Goal: Task Accomplishment & Management: Use online tool/utility

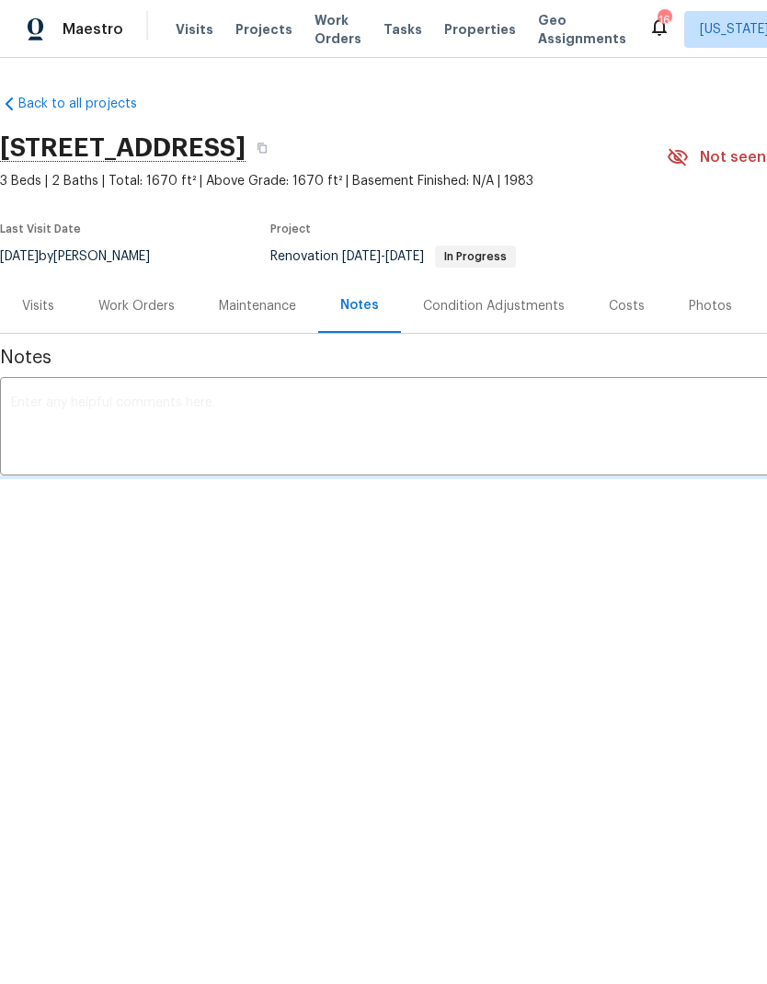
scroll to position [0, 5]
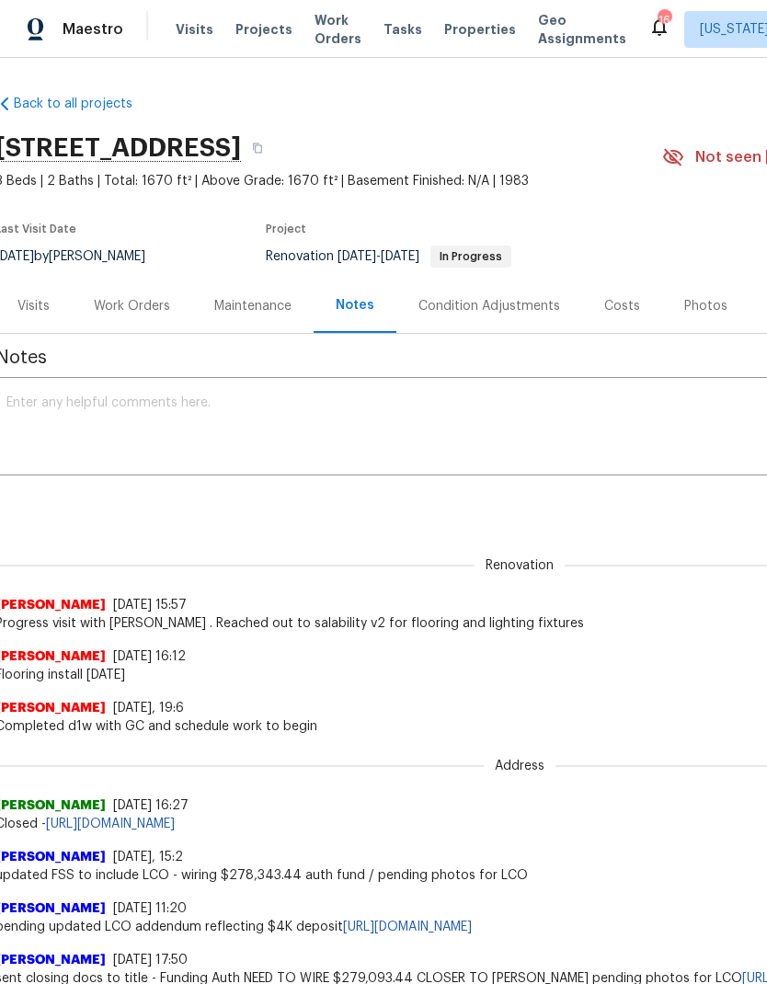
click at [472, 425] on textarea at bounding box center [514, 428] width 1017 height 64
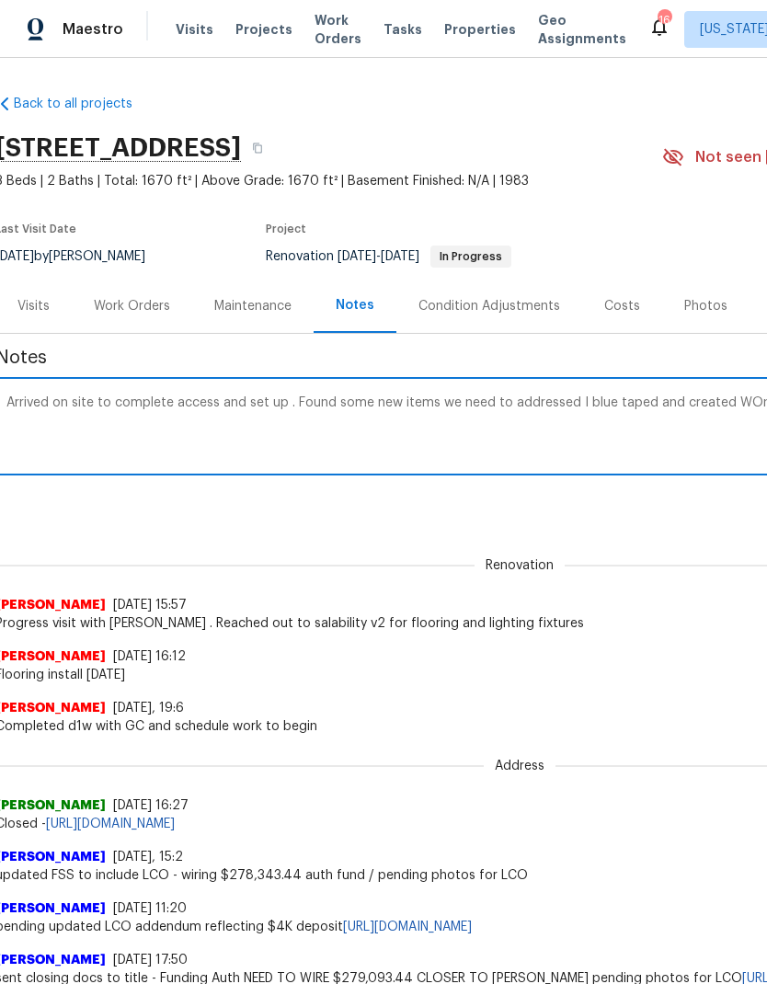
scroll to position [0, 272]
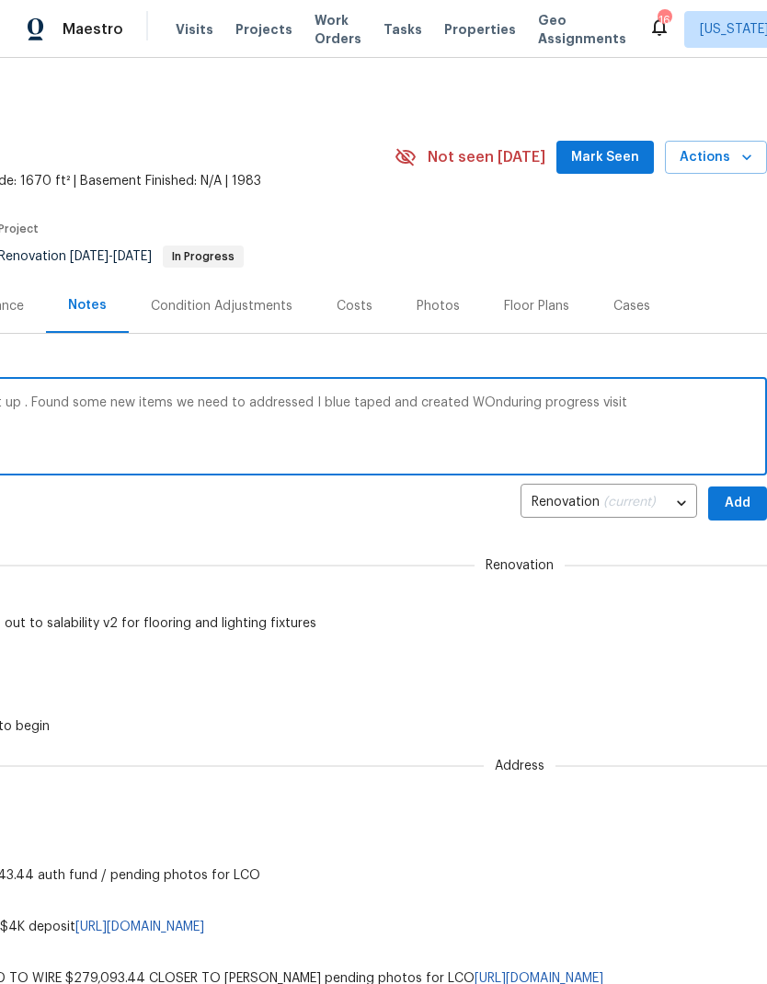
click at [488, 403] on textarea "Arrived on site to complete access and set up . Found some new items we need to…" at bounding box center [247, 428] width 1017 height 64
type textarea "Arrived on site to complete access and set up . Found some new items we need to…"
click at [735, 507] on span "Add" at bounding box center [737, 503] width 29 height 23
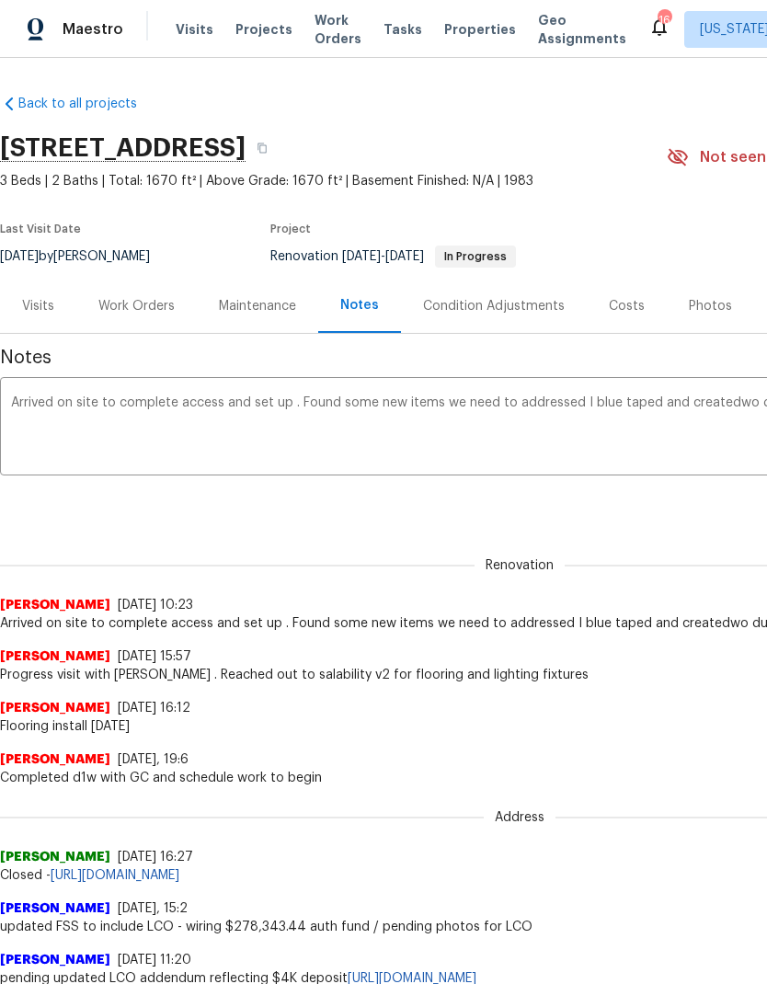
scroll to position [0, 0]
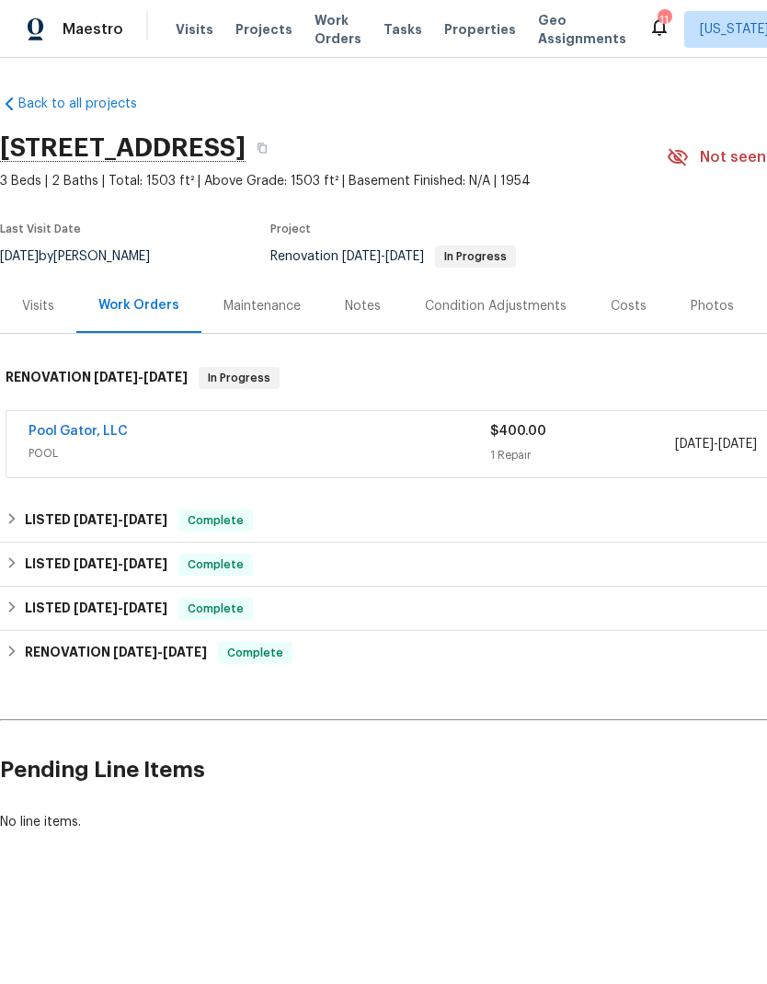
click at [69, 427] on link "Pool Gator, LLC" at bounding box center [78, 431] width 99 height 13
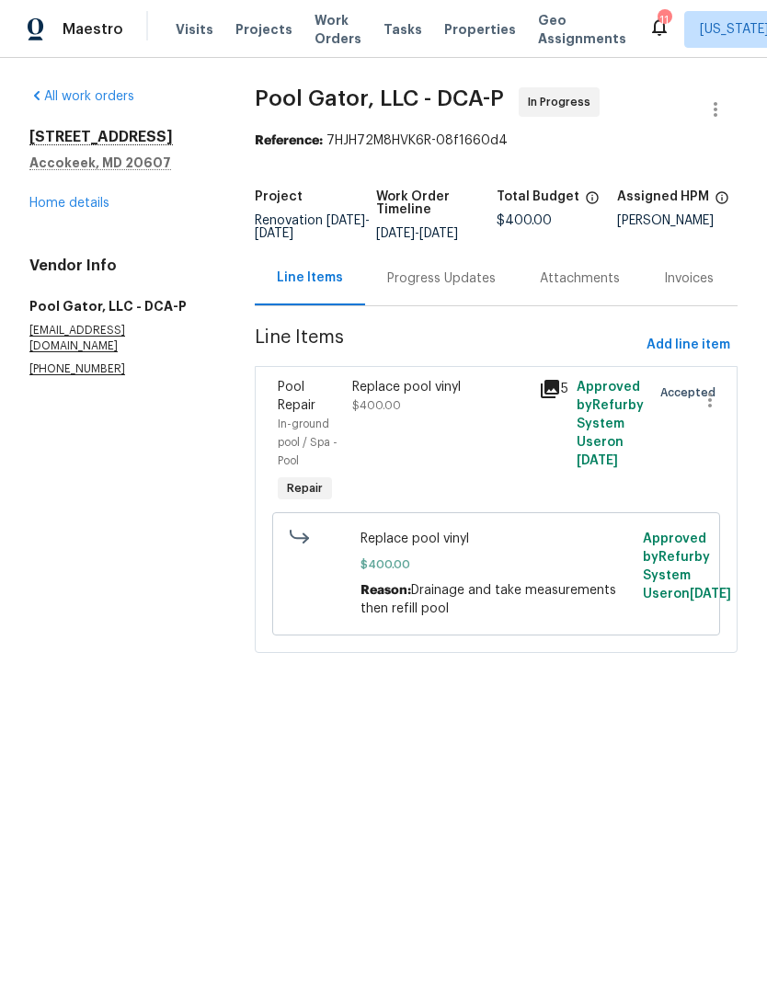
click at [435, 281] on div "Progress Updates" at bounding box center [441, 278] width 153 height 54
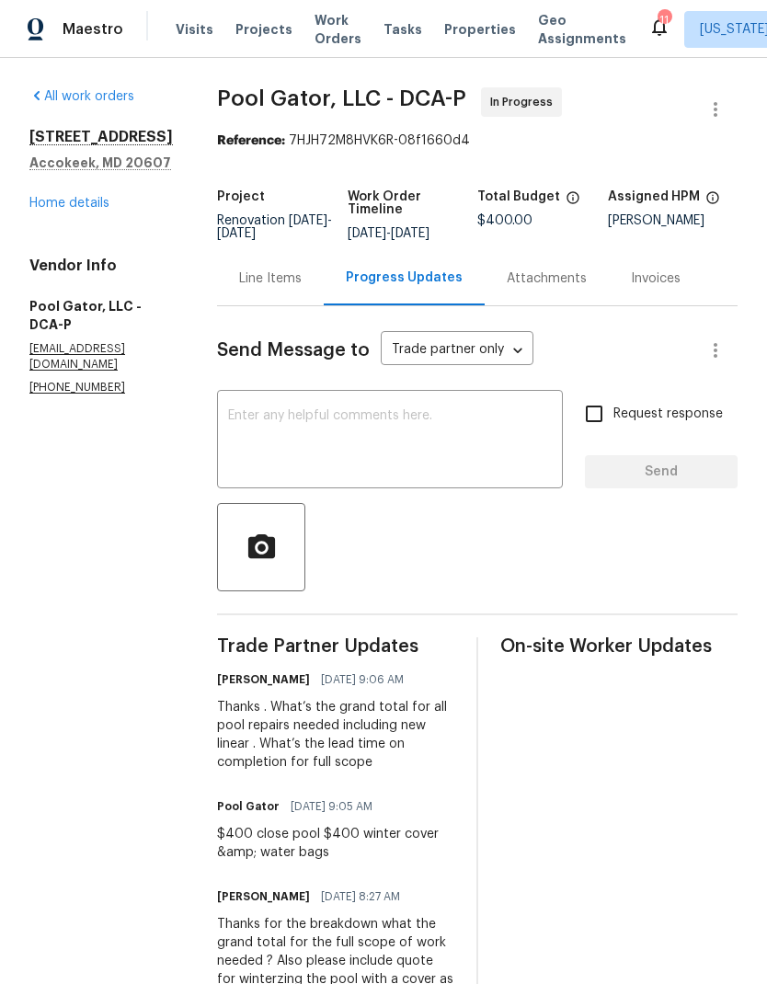
click at [422, 436] on textarea at bounding box center [390, 441] width 324 height 64
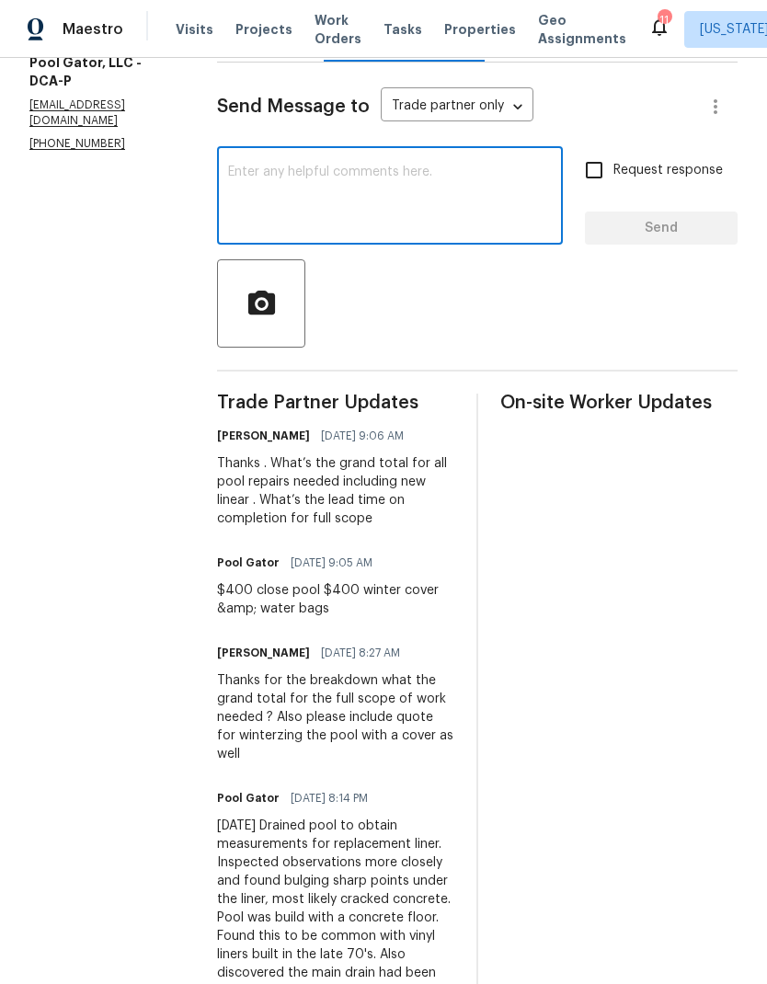
scroll to position [240, 0]
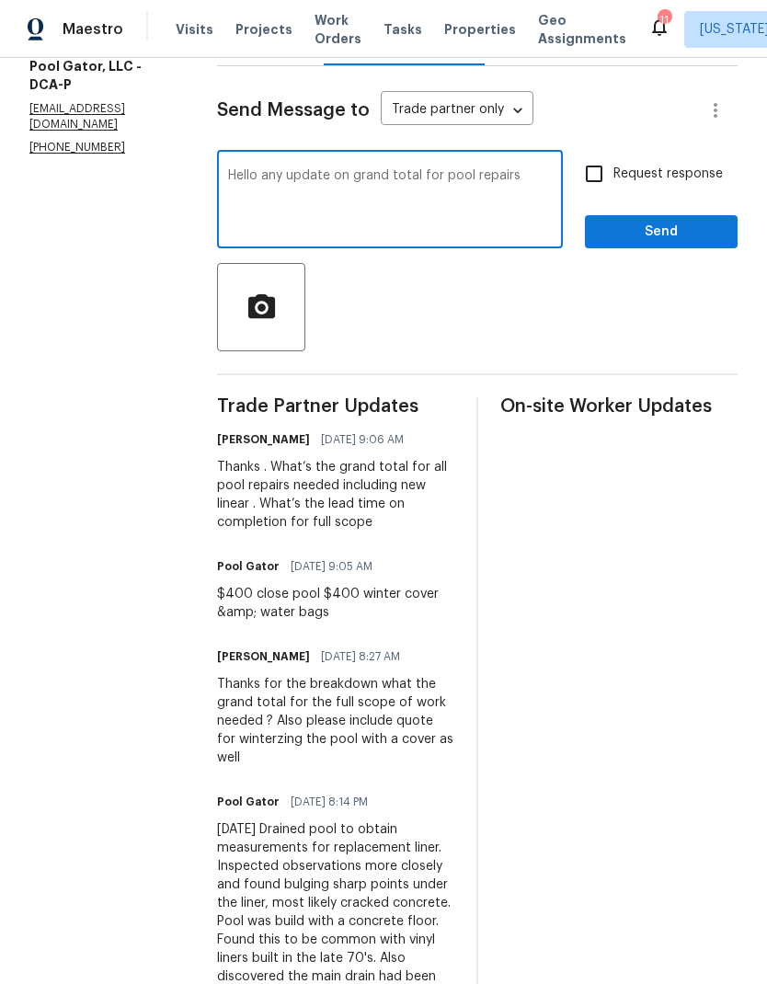
type textarea "Hello any update on grand total for pool repairs"
click at [595, 191] on input "Request response" at bounding box center [594, 174] width 39 height 39
checkbox input "true"
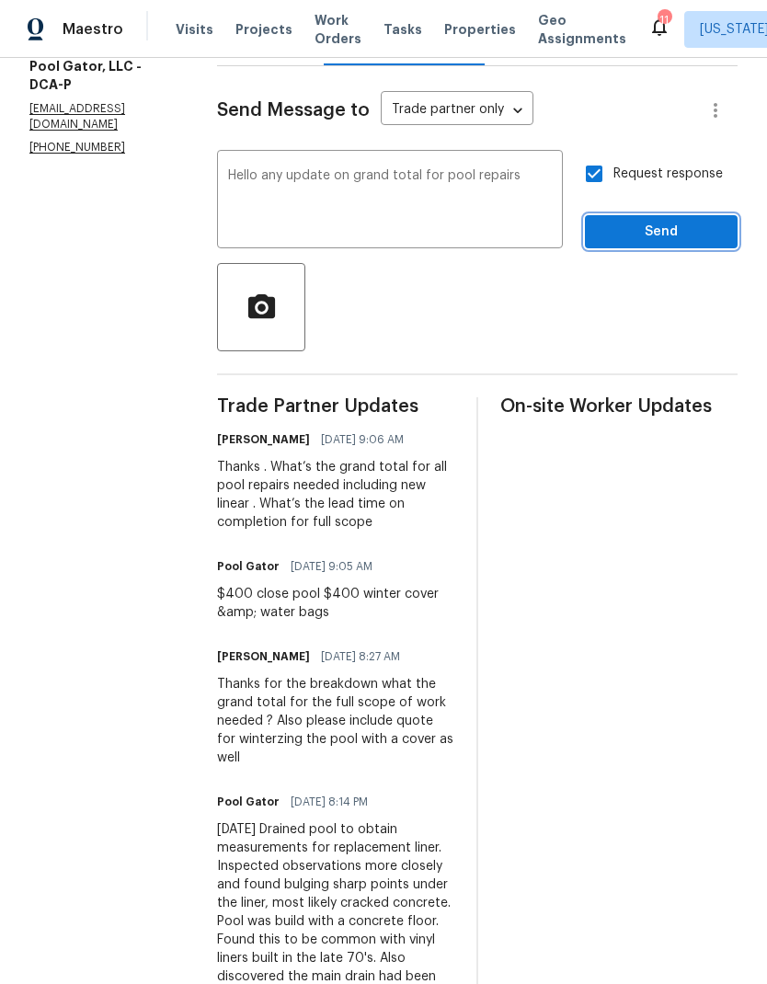
click at [647, 240] on span "Send" at bounding box center [661, 232] width 123 height 23
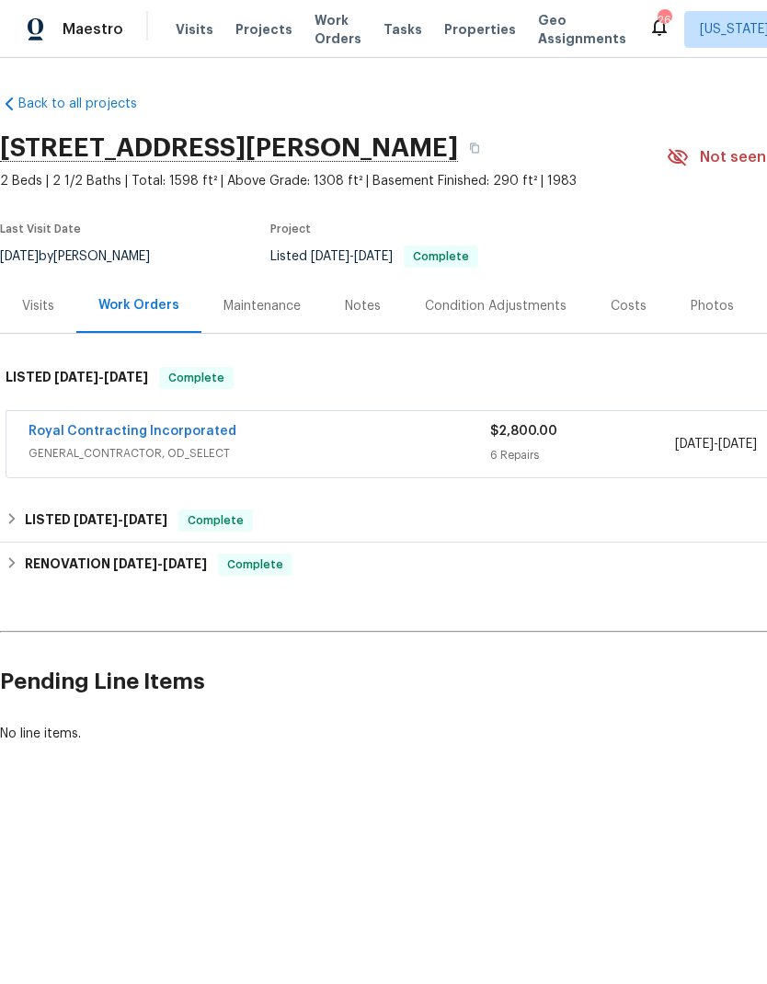
click at [266, 34] on span "Projects" at bounding box center [263, 29] width 57 height 18
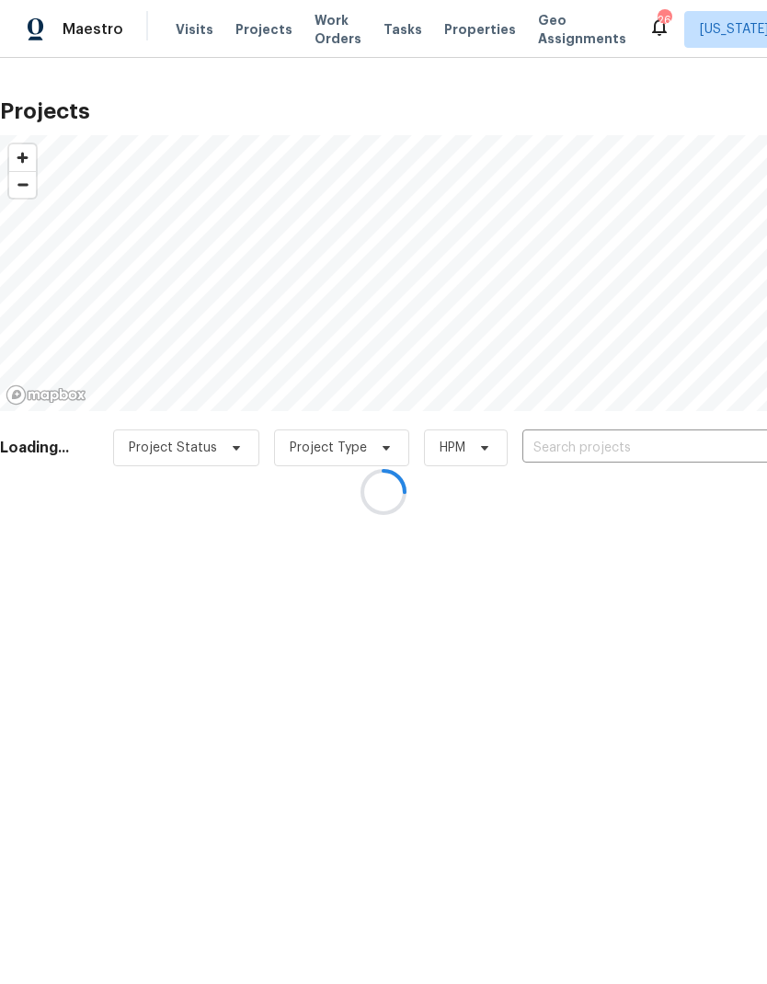
click at [589, 447] on div at bounding box center [383, 492] width 767 height 984
click at [581, 440] on div at bounding box center [383, 492] width 767 height 984
click at [576, 438] on div at bounding box center [383, 492] width 767 height 984
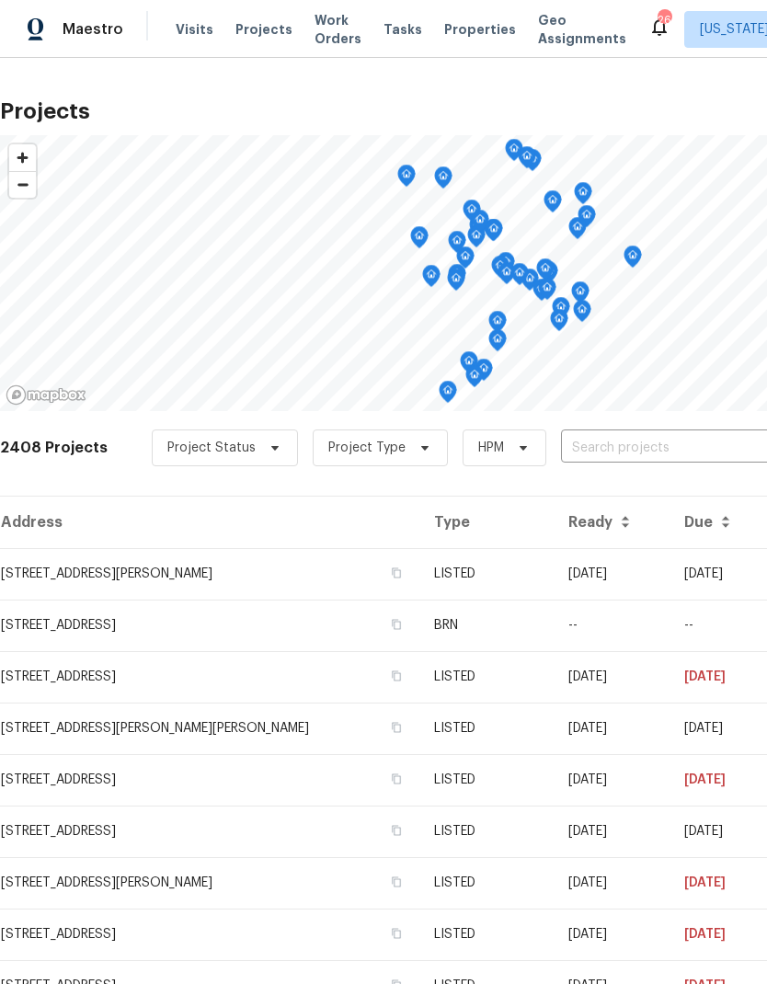
click at [591, 441] on input "text" at bounding box center [666, 448] width 211 height 29
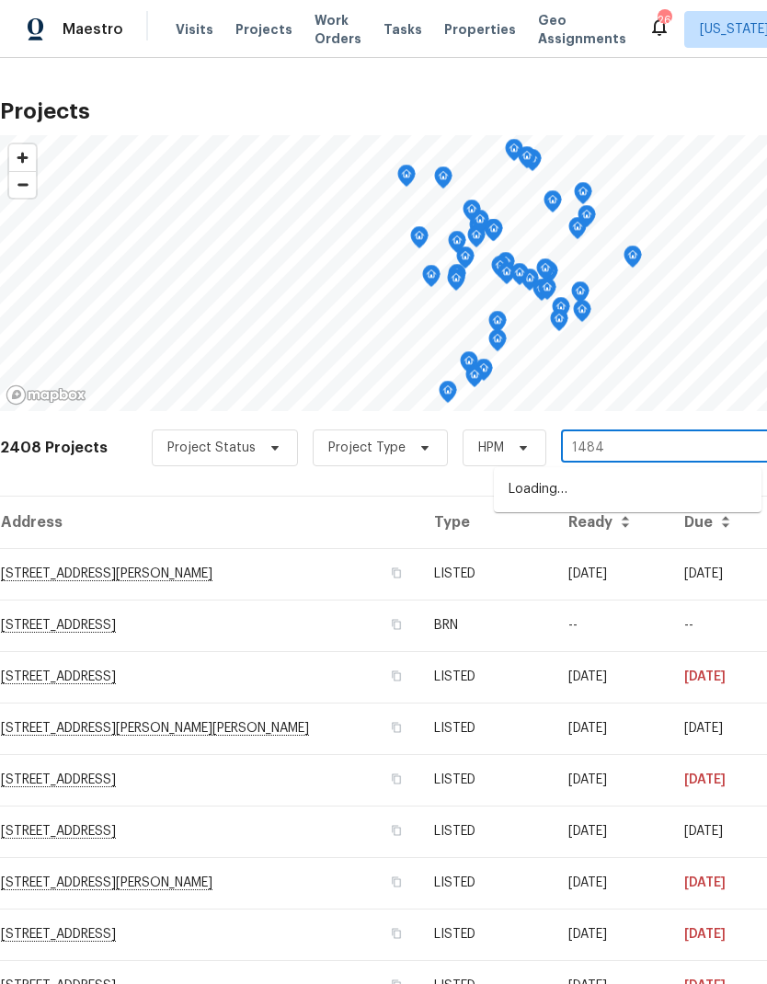
type input "14849"
click at [604, 496] on li "[STREET_ADDRESS]" at bounding box center [628, 490] width 268 height 31
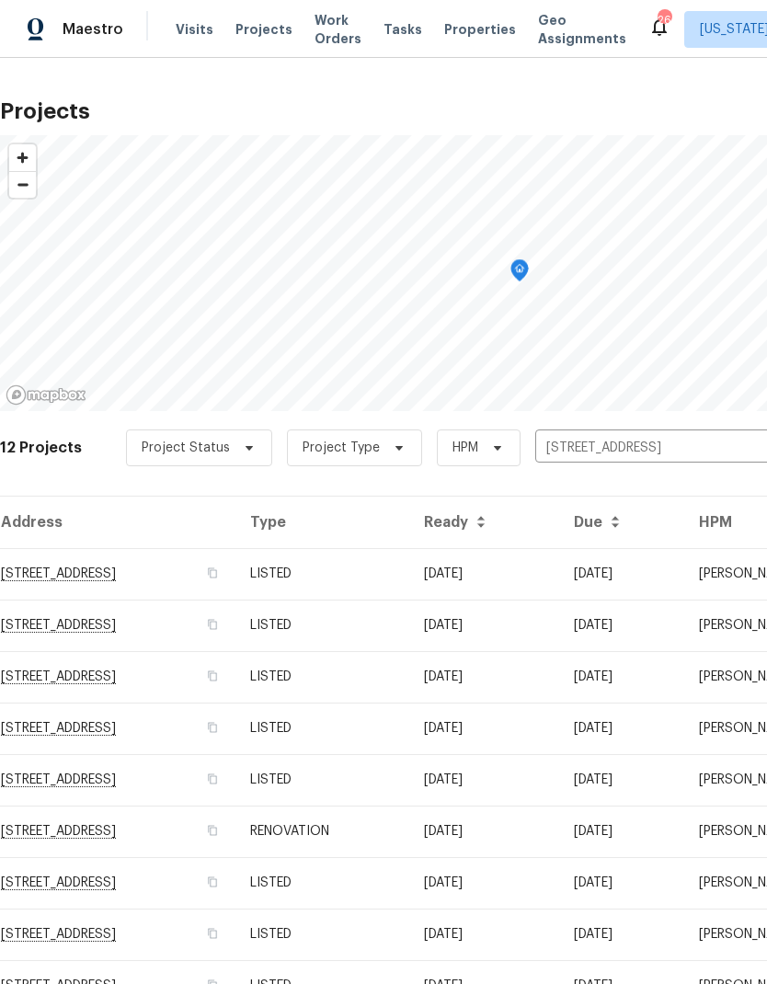
click at [235, 569] on td "[STREET_ADDRESS]" at bounding box center [117, 574] width 235 height 52
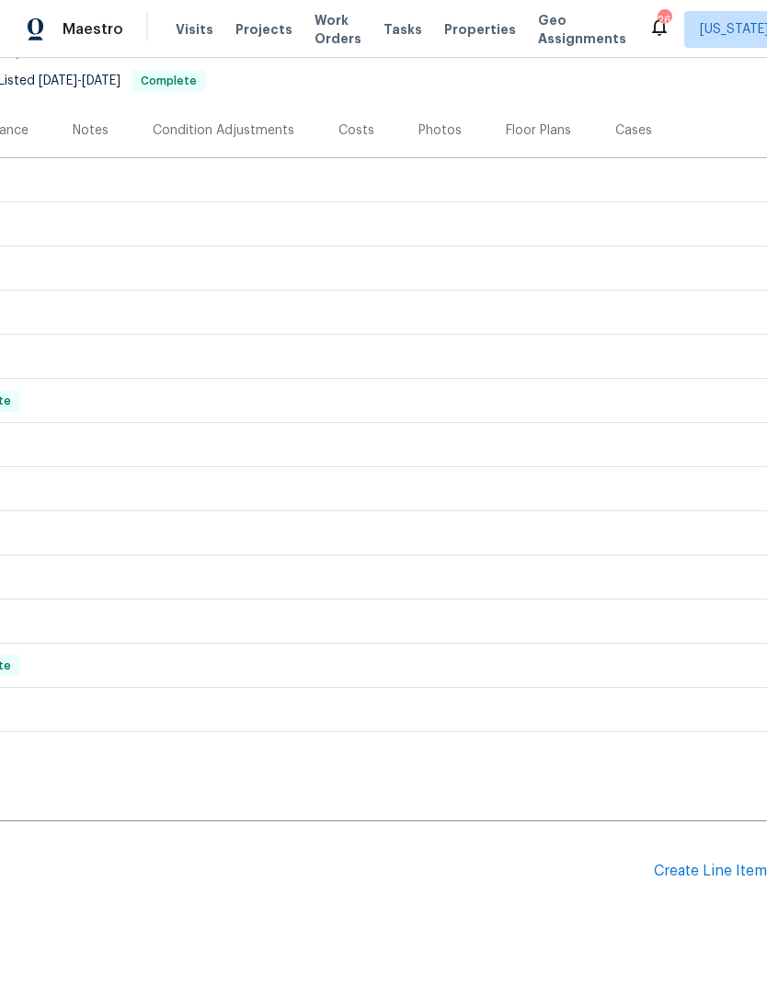
scroll to position [175, 272]
click at [95, 122] on div "Notes" at bounding box center [91, 131] width 36 height 18
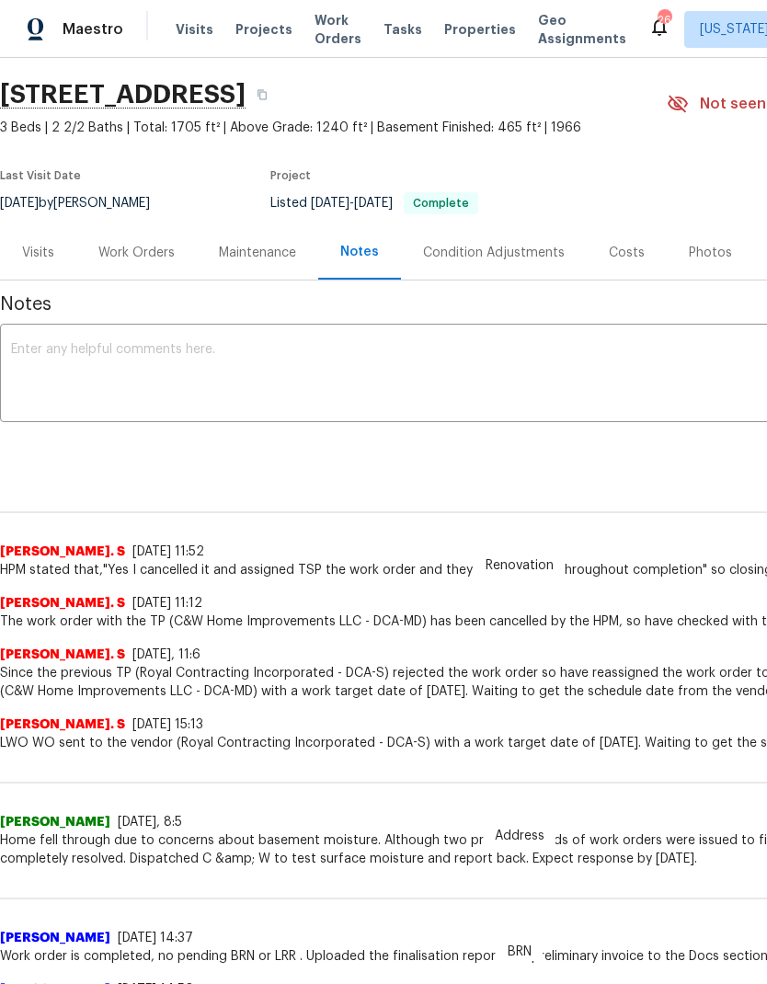
scroll to position [53, 0]
click at [313, 361] on textarea at bounding box center [519, 375] width 1017 height 64
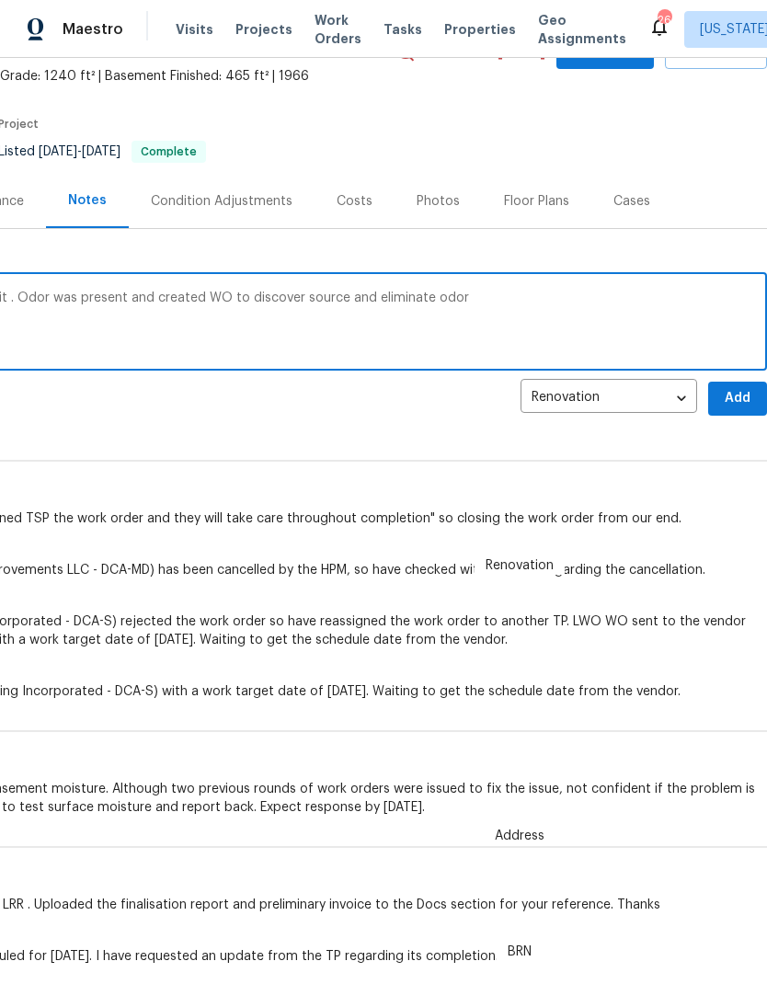
scroll to position [106, 624]
type textarea "Arrived on site per feedback odor smell visit . Odor was present and created WO…"
click at [723, 386] on span "Add" at bounding box center [737, 397] width 29 height 23
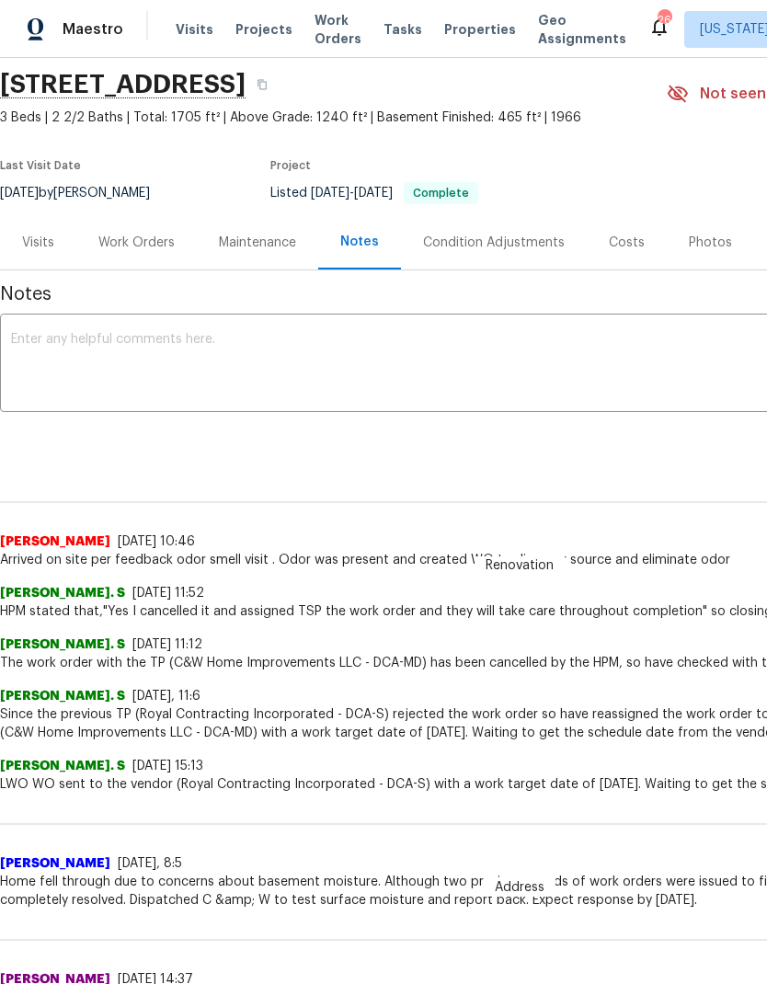
scroll to position [63, 0]
click at [141, 246] on div "Work Orders" at bounding box center [136, 243] width 76 height 18
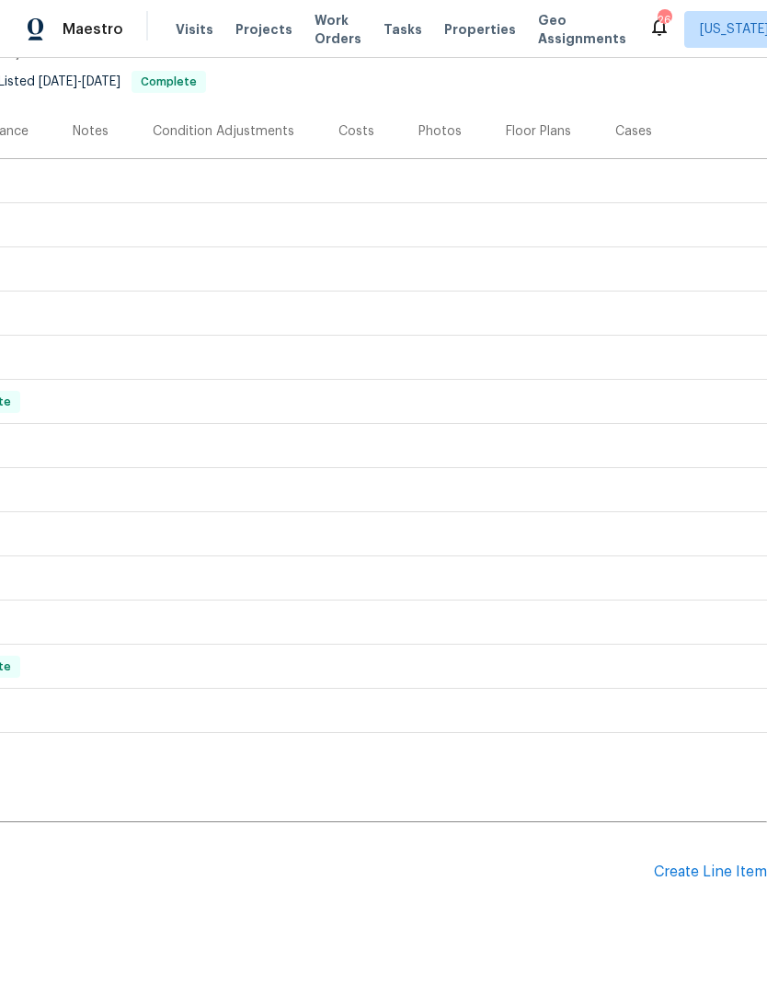
scroll to position [175, 272]
click at [703, 865] on div "Create Line Item" at bounding box center [710, 872] width 113 height 17
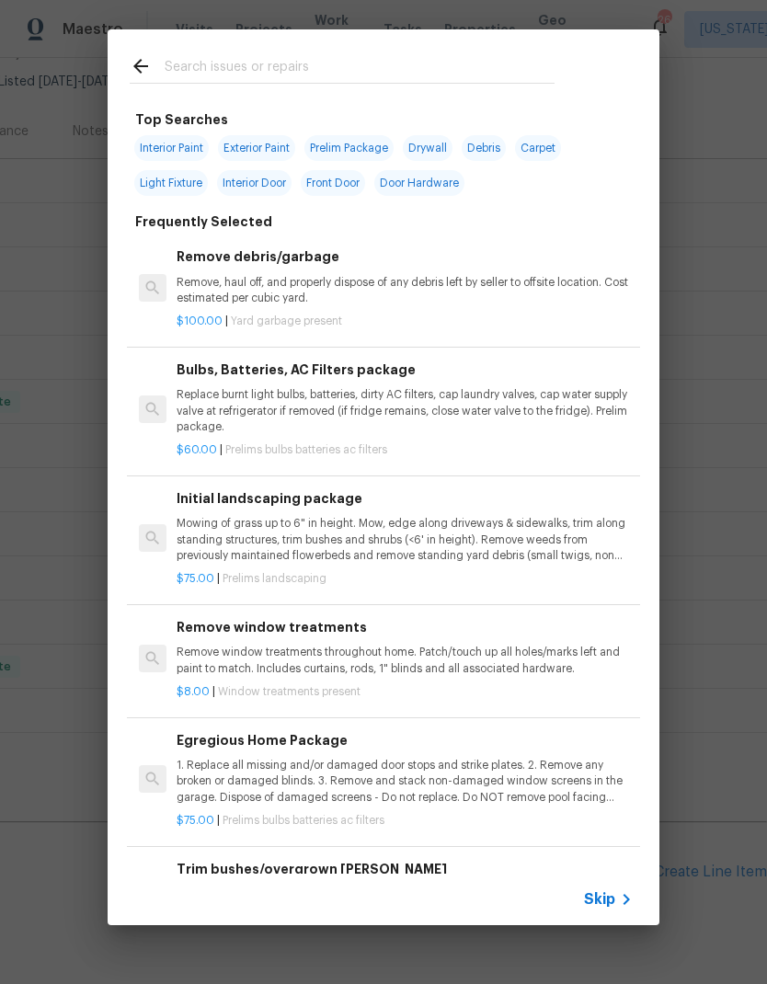
click at [352, 63] on input "text" at bounding box center [360, 69] width 390 height 28
type input "Odor"
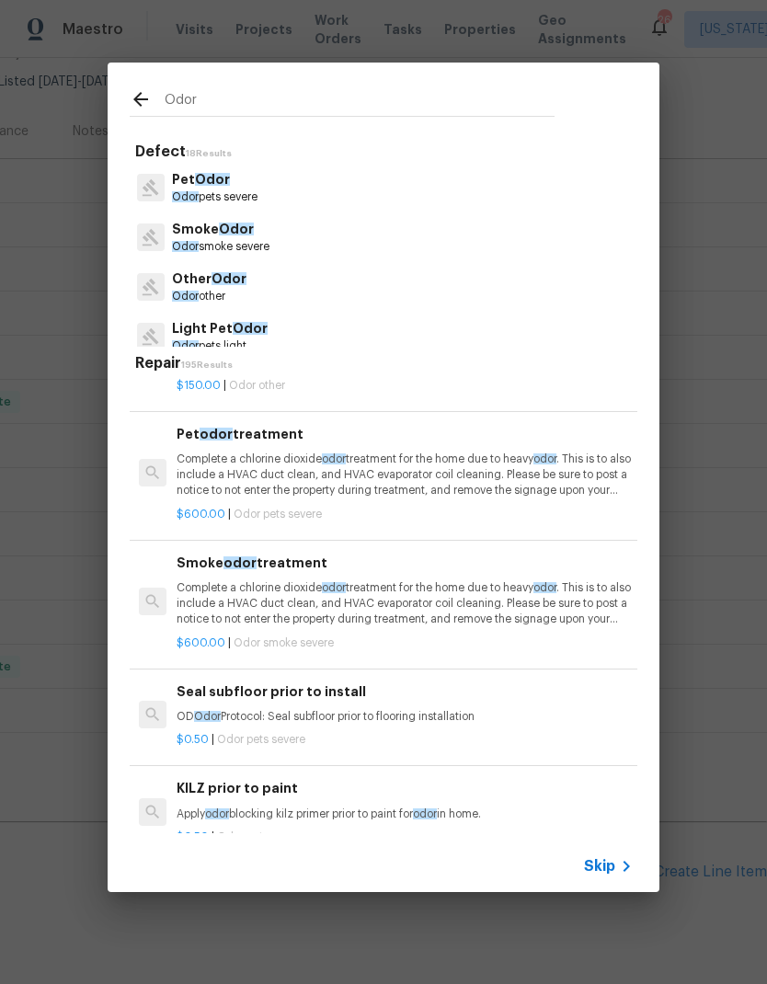
scroll to position [62, 0]
click at [409, 476] on p "Complete a chlorine dioxide odor treatment for the home due to heavy odor . Thi…" at bounding box center [405, 475] width 456 height 47
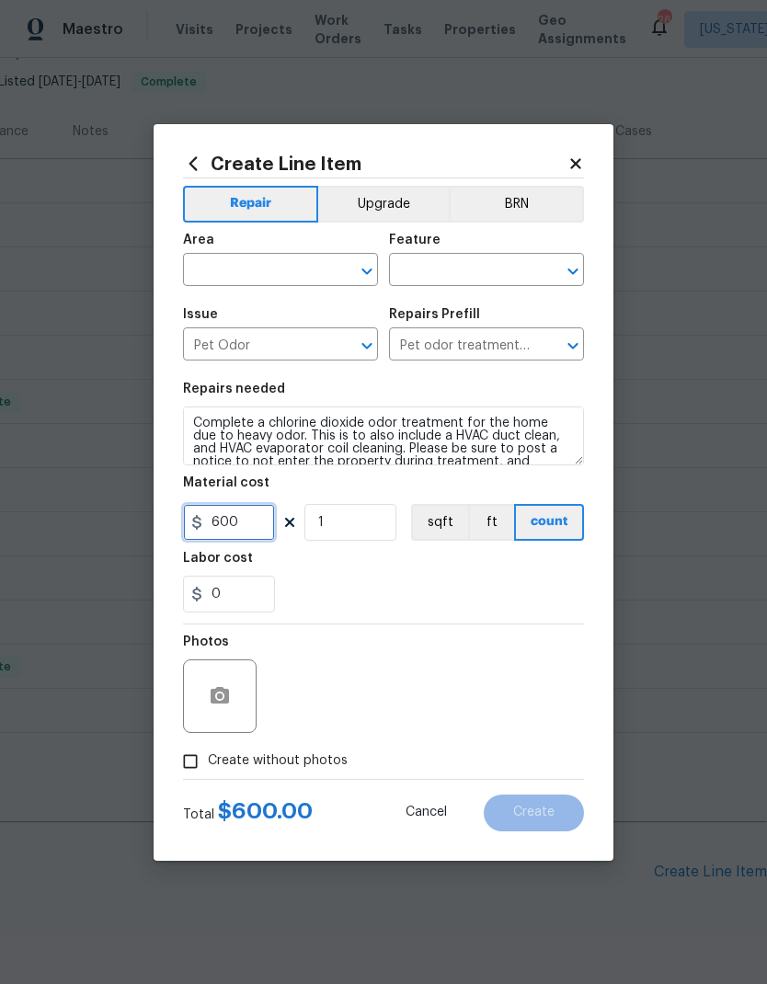
click at [257, 520] on input "600" at bounding box center [229, 522] width 92 height 37
type input "300"
click at [320, 584] on div "0" at bounding box center [383, 594] width 401 height 37
click at [362, 347] on icon "Open" at bounding box center [367, 346] width 22 height 22
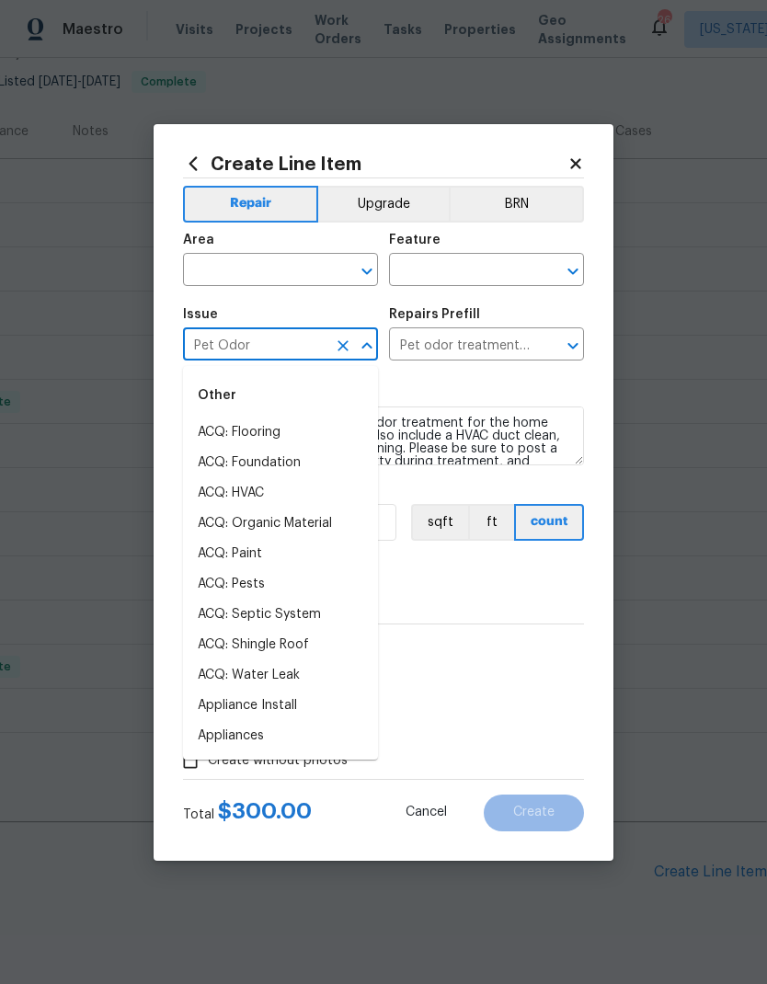
click at [577, 343] on icon "Open" at bounding box center [573, 346] width 22 height 22
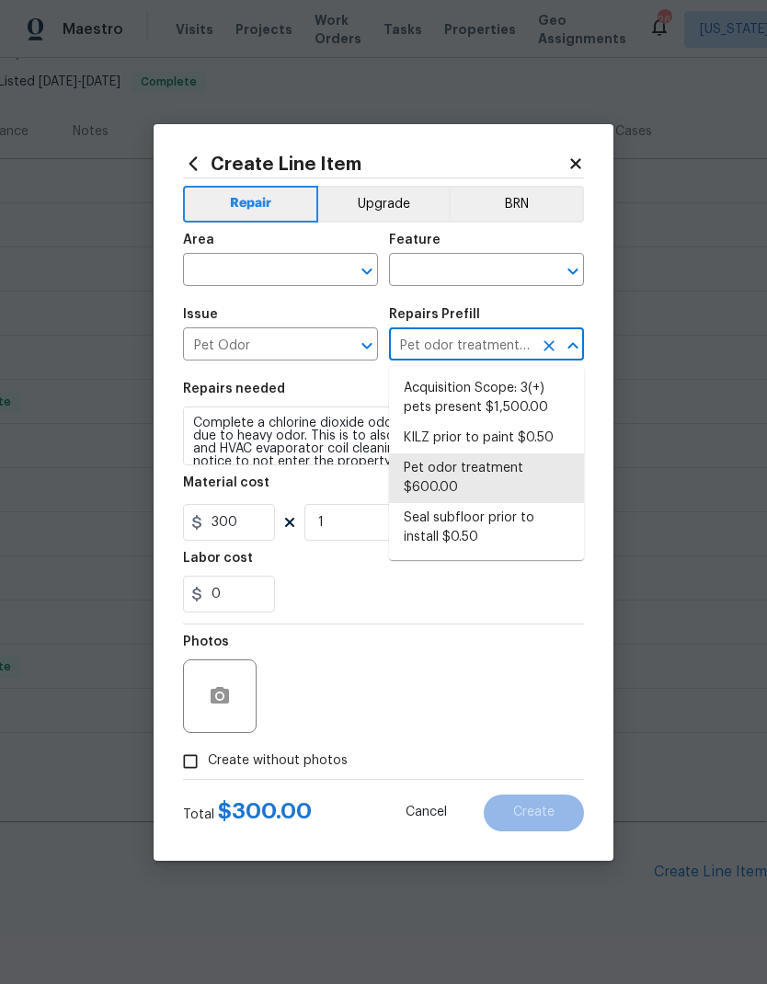
click at [350, 593] on div "0" at bounding box center [383, 594] width 401 height 37
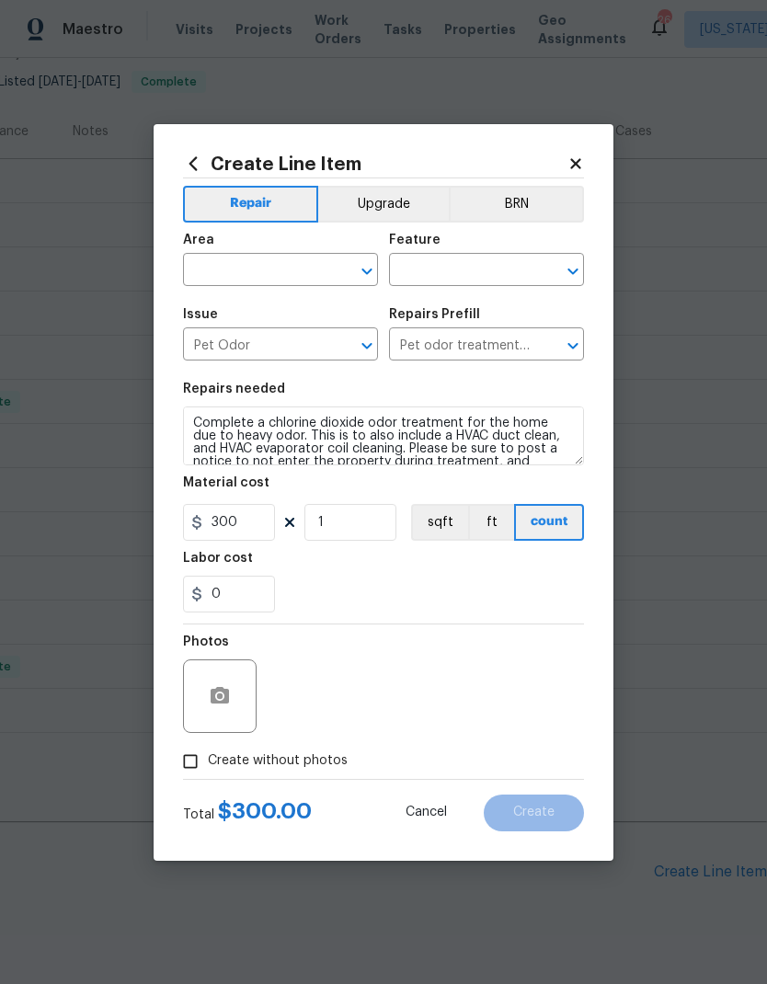
click at [358, 258] on div at bounding box center [354, 271] width 48 height 26
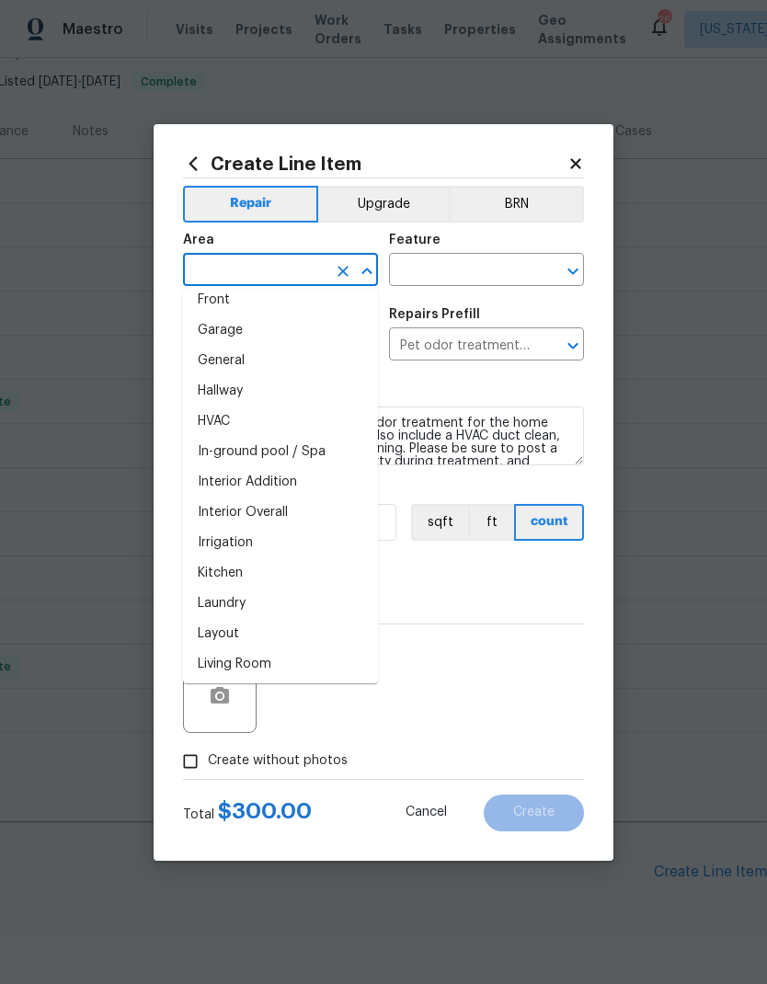
scroll to position [555, 0]
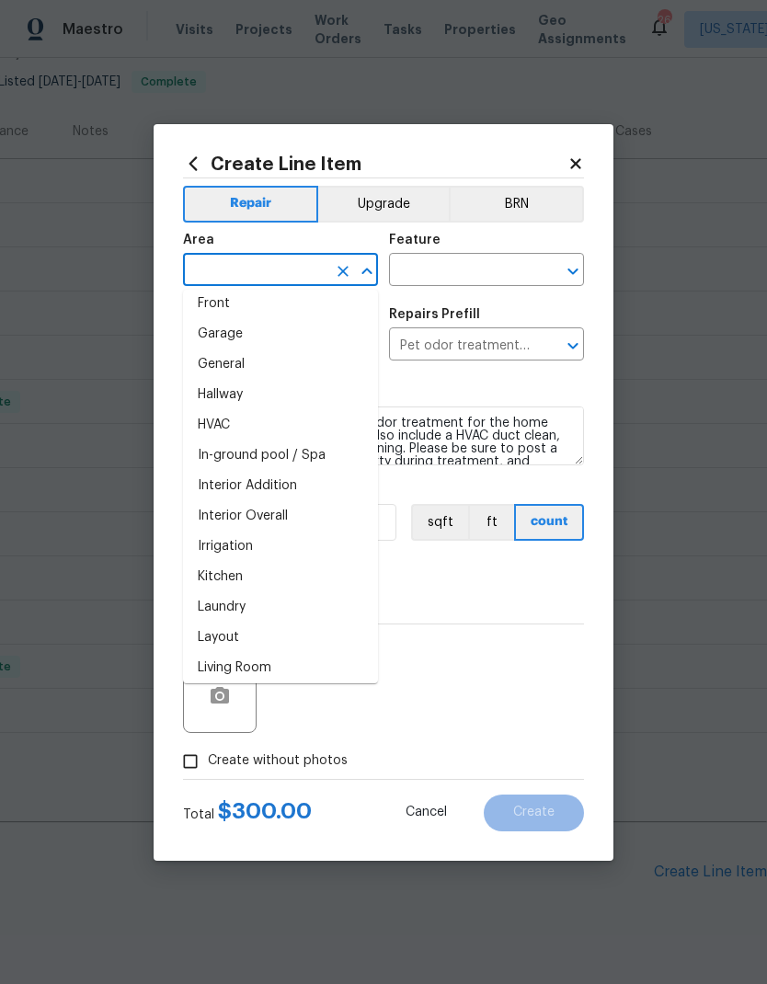
click at [309, 512] on li "Interior Overall" at bounding box center [280, 516] width 195 height 30
type input "Interior Overall"
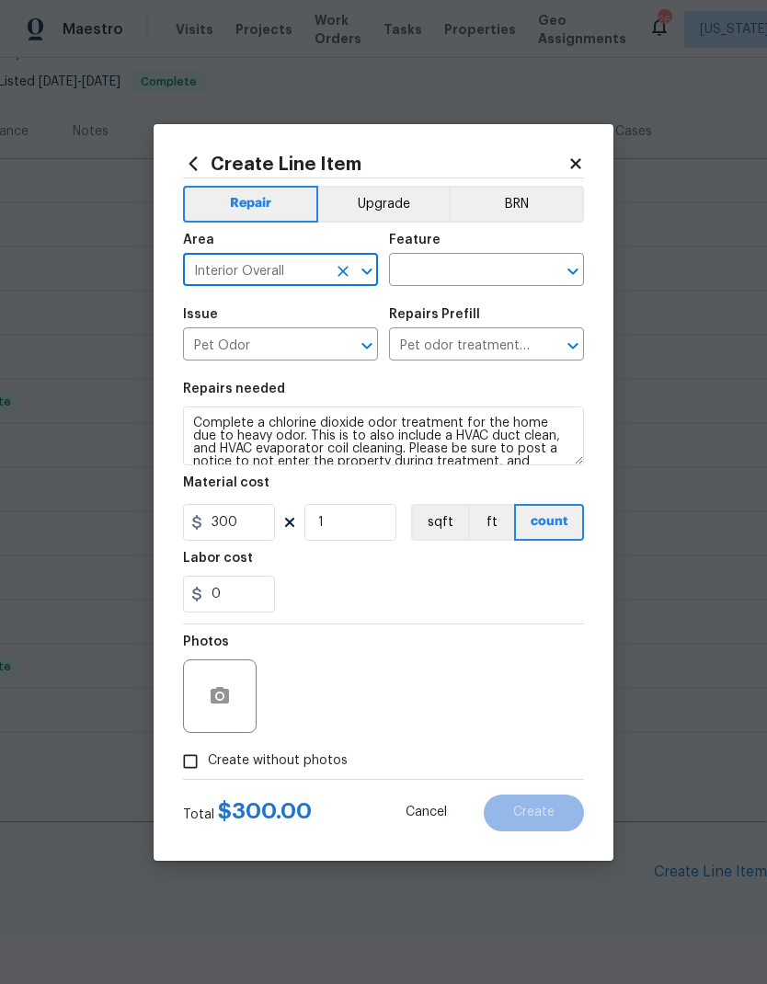
click at [571, 268] on icon "Open" at bounding box center [573, 271] width 22 height 22
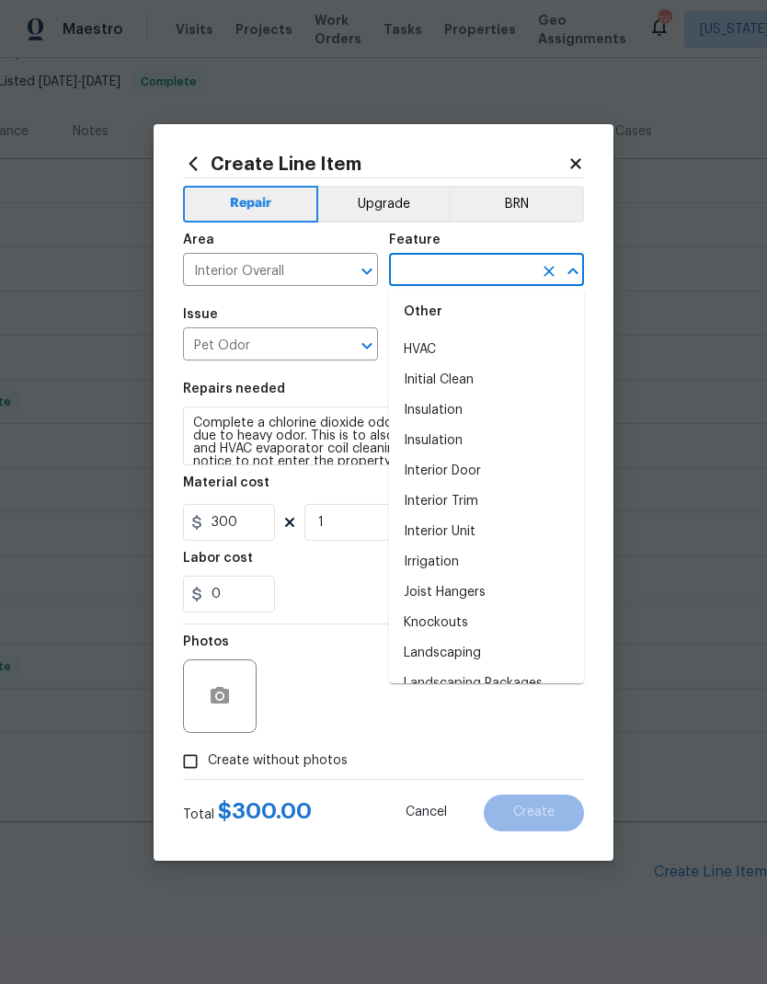
scroll to position [2387, 0]
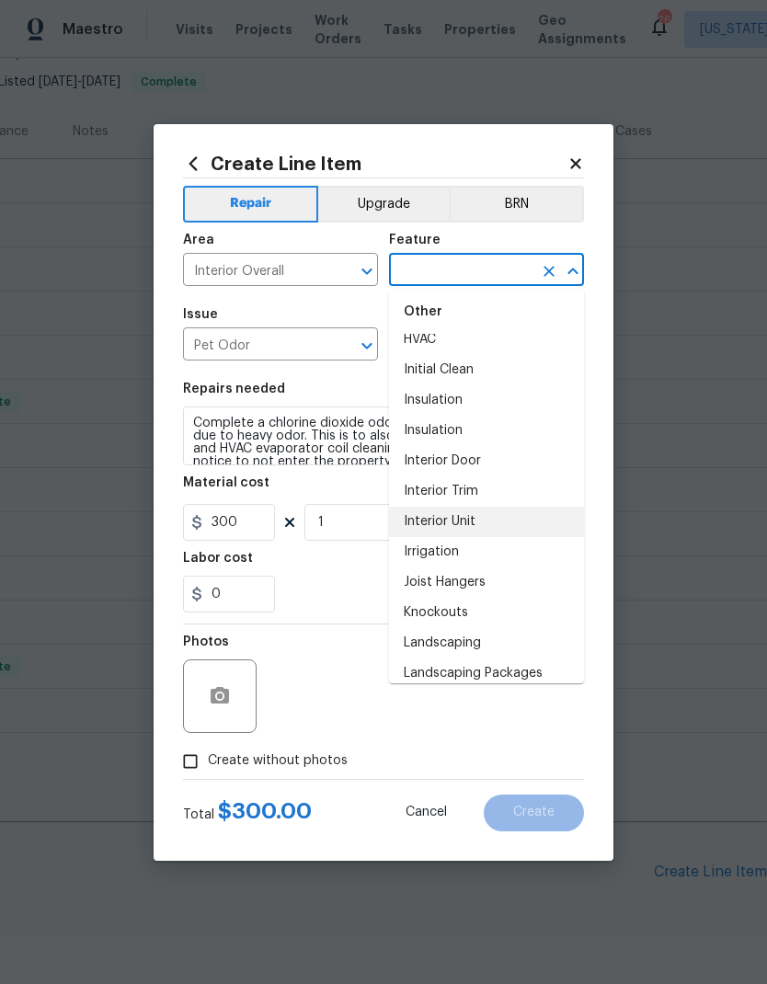
click at [508, 519] on li "Interior Unit" at bounding box center [486, 522] width 195 height 30
type input "Interior Unit"
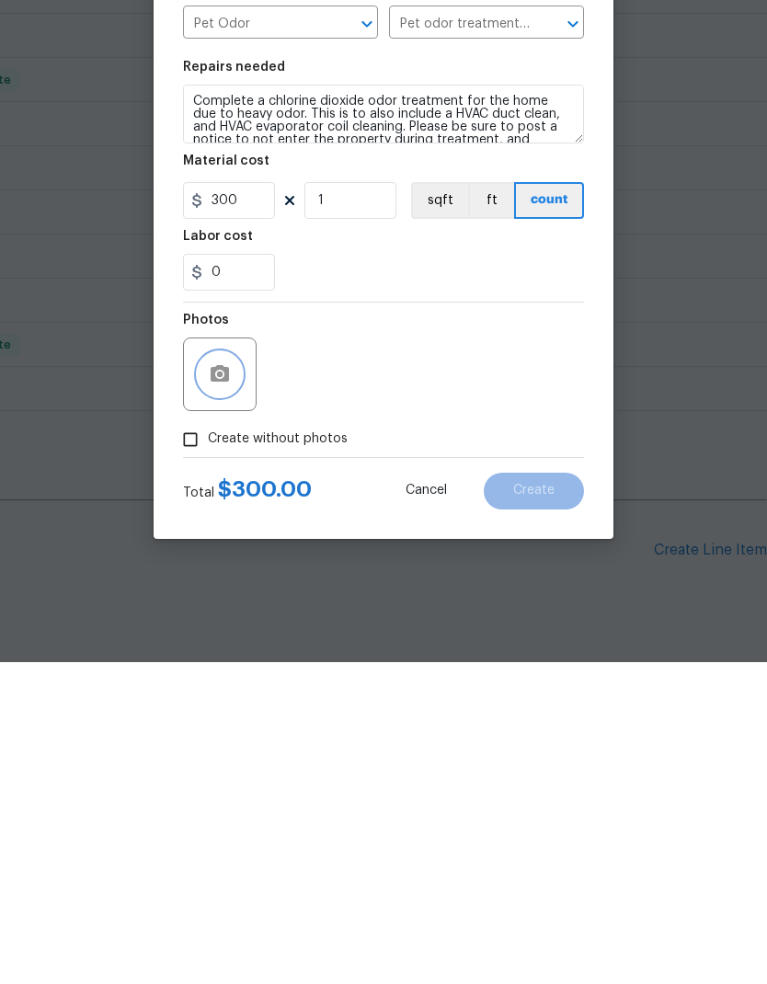
click at [225, 687] on icon "button" at bounding box center [220, 695] width 18 height 17
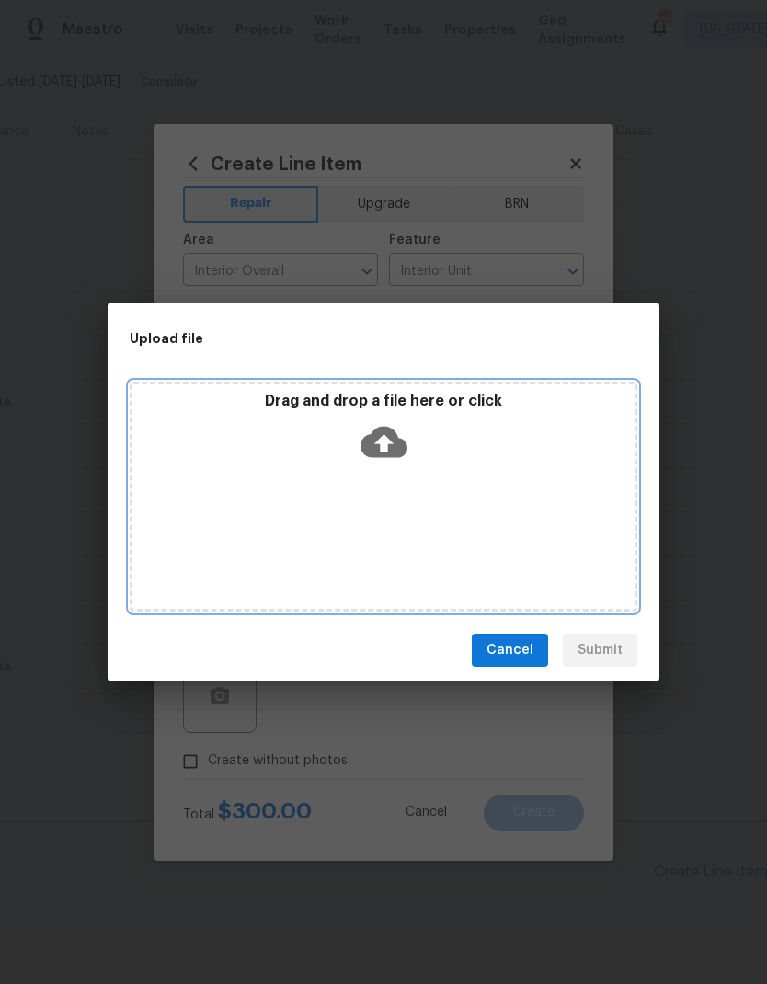
click at [391, 439] on icon at bounding box center [384, 442] width 47 height 31
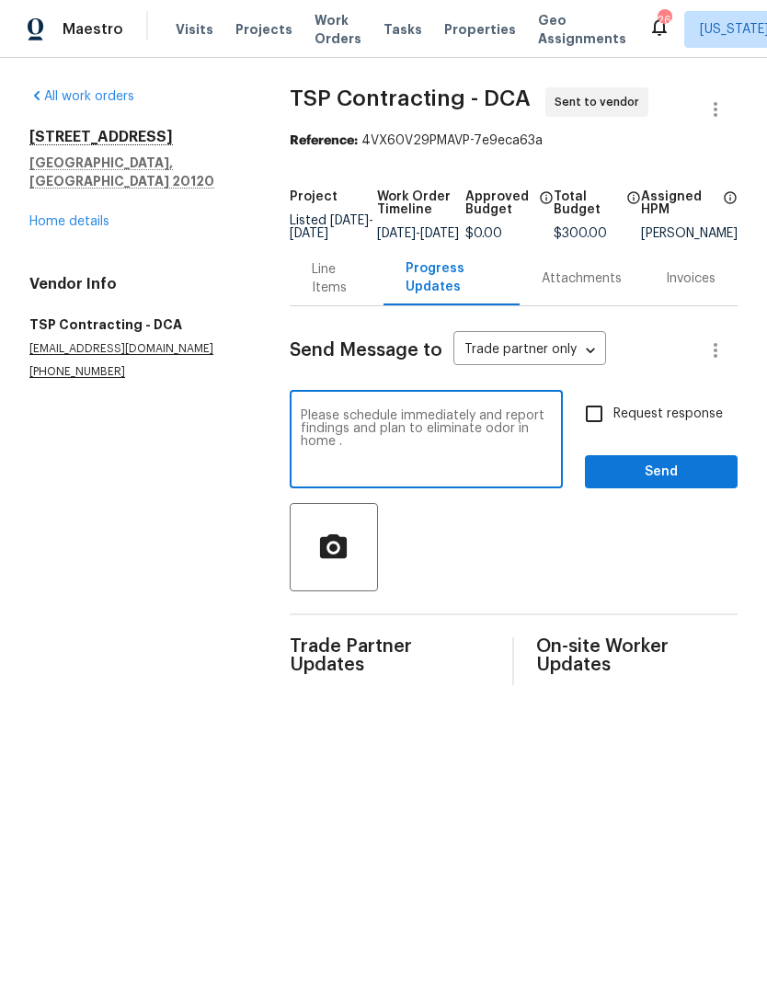
click at [464, 428] on textarea "Please schedule immediately and report findings and plan to eliminate odor in h…" at bounding box center [426, 441] width 251 height 64
click at [496, 453] on textarea "Please schedule immediately and report findings and plan to eliminate odor in h…" at bounding box center [426, 441] width 251 height 64
type textarea "Please schedule immediately and report findings and plan to eliminate odor in h…"
click at [607, 428] on input "Request response" at bounding box center [594, 414] width 39 height 39
checkbox input "true"
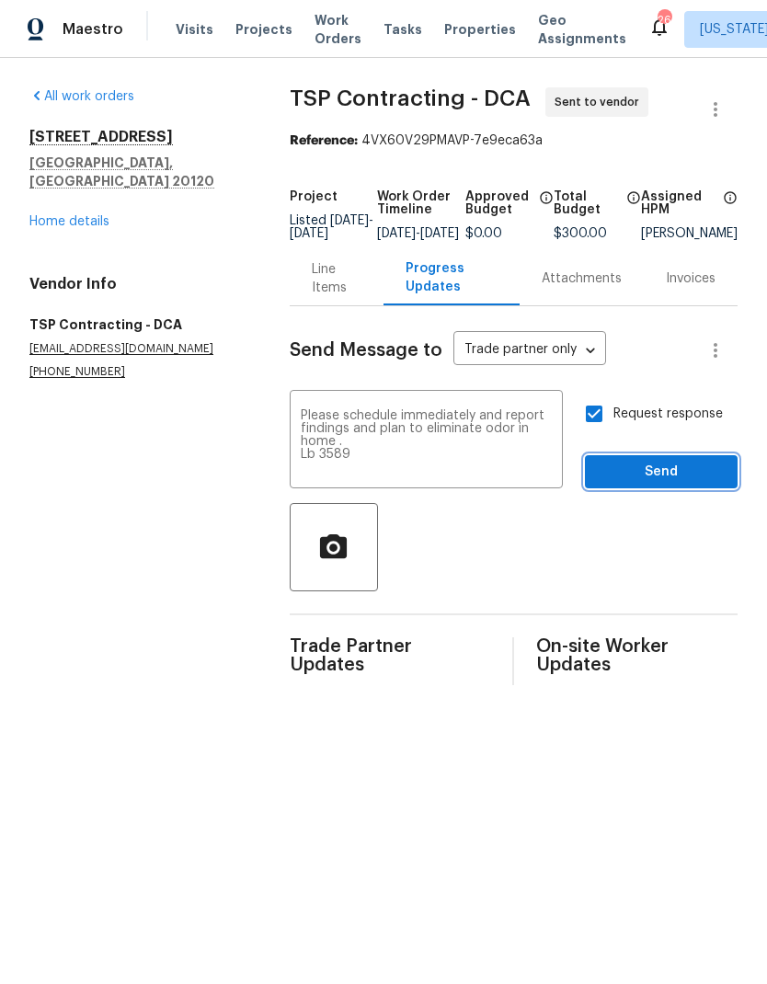
click at [673, 478] on span "Send" at bounding box center [661, 472] width 123 height 23
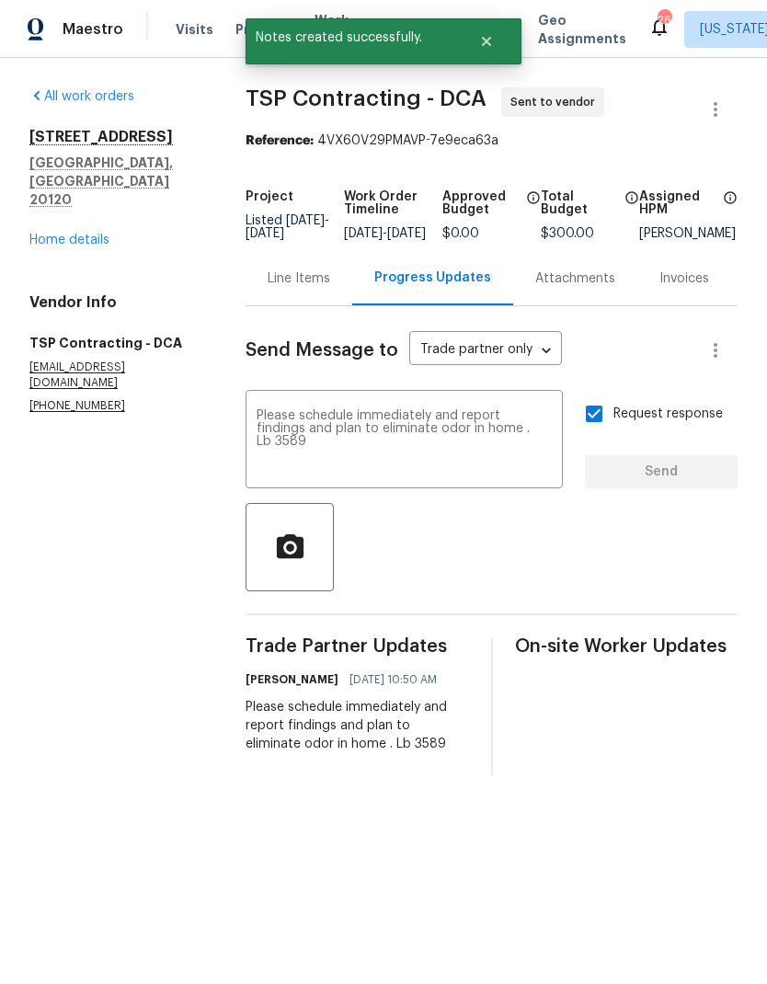
click at [72, 234] on link "Home details" at bounding box center [69, 240] width 80 height 13
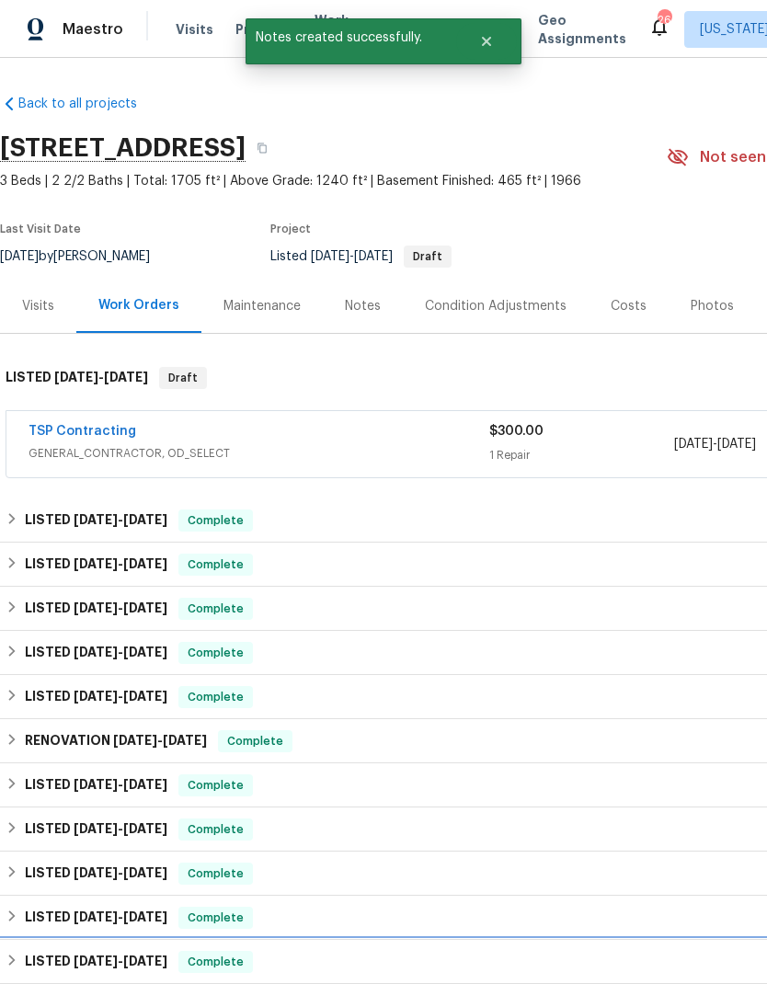
click at [464, 969] on div "LISTED [DATE] - [DATE] Complete" at bounding box center [520, 962] width 1028 height 22
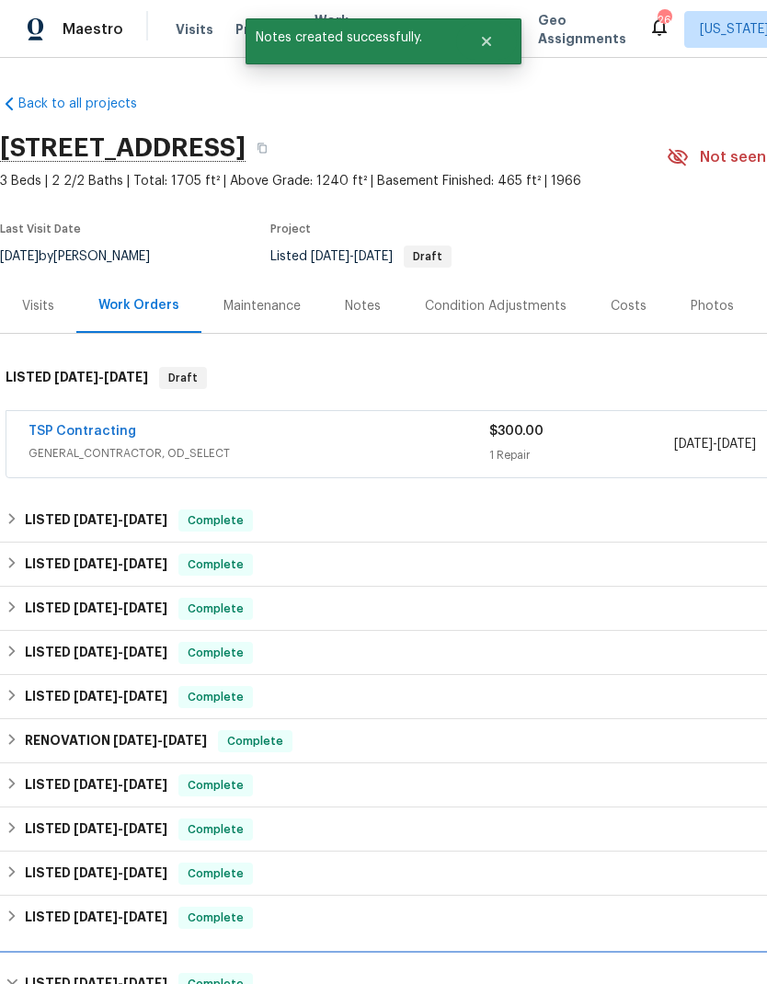
click at [463, 968] on div "LISTED [DATE] - [DATE] Complete" at bounding box center [519, 984] width 1039 height 59
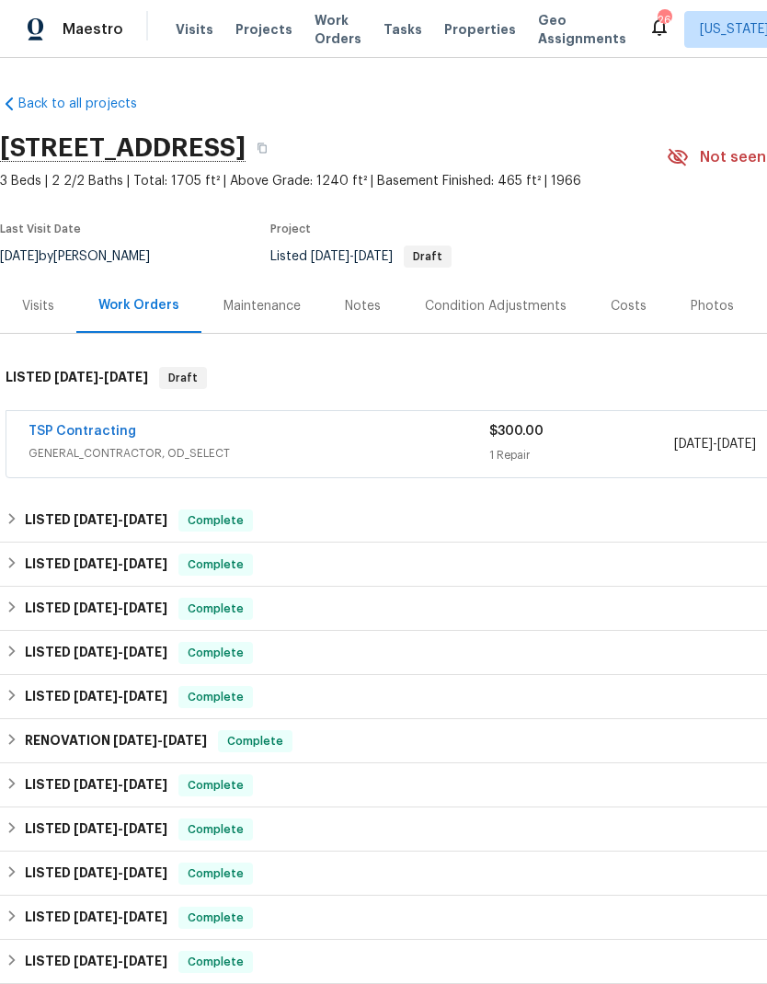
click at [107, 431] on link "TSP Contracting" at bounding box center [83, 431] width 108 height 13
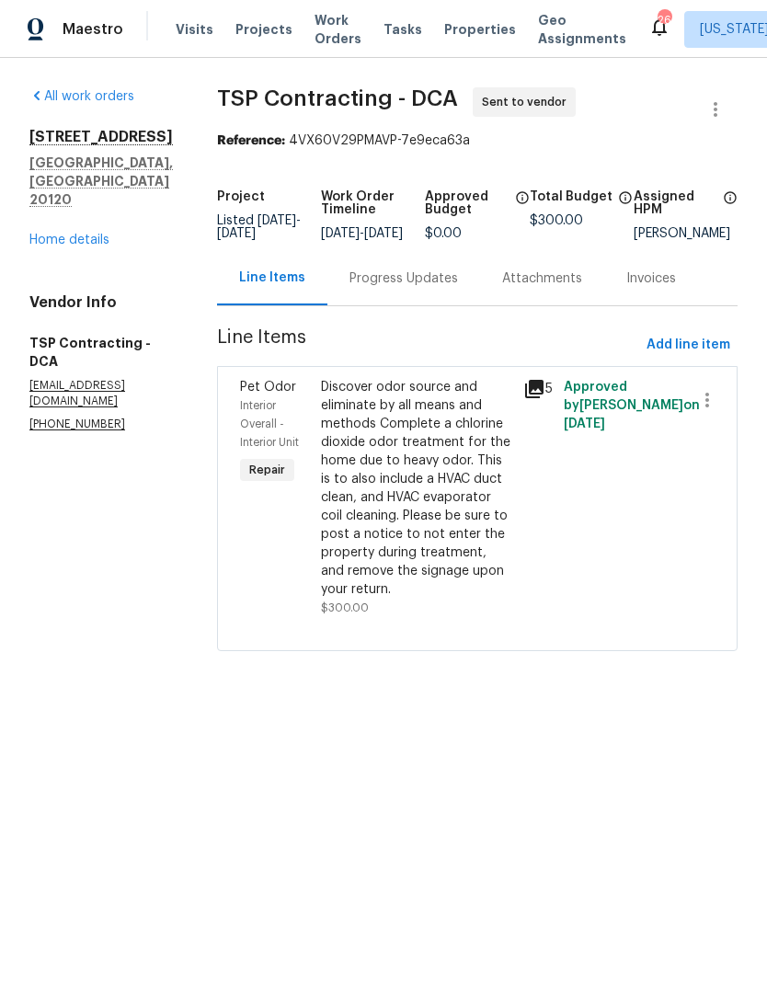
click at [388, 288] on div "Progress Updates" at bounding box center [404, 279] width 109 height 18
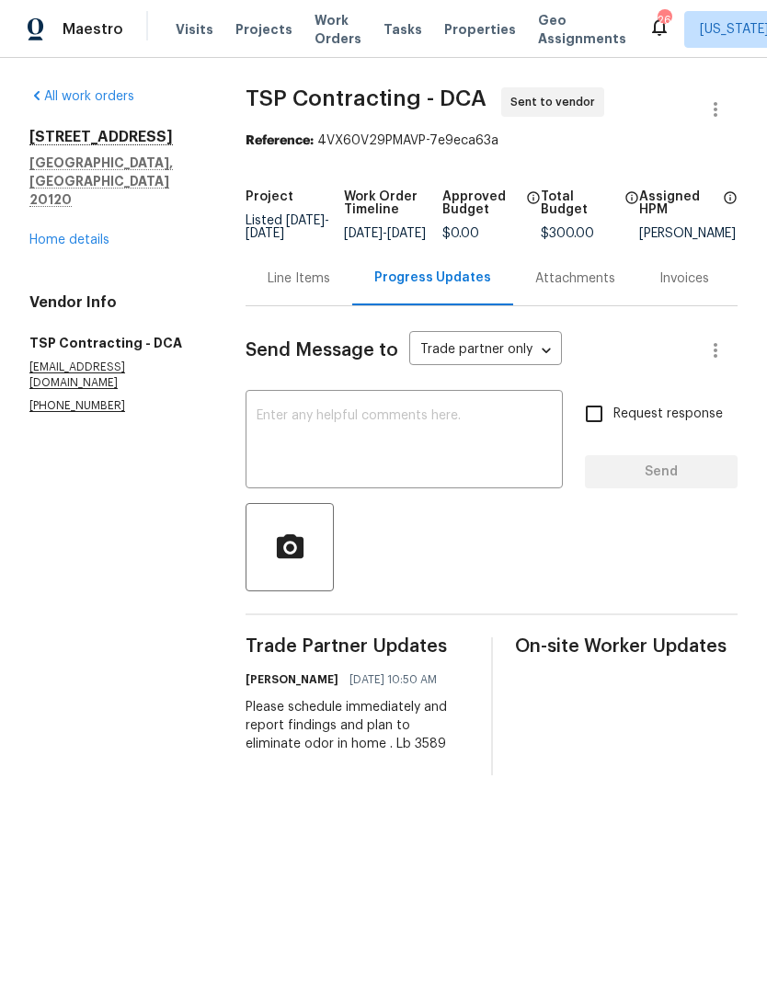
click at [94, 234] on link "Home details" at bounding box center [69, 240] width 80 height 13
